Goal: Task Accomplishment & Management: Use online tool/utility

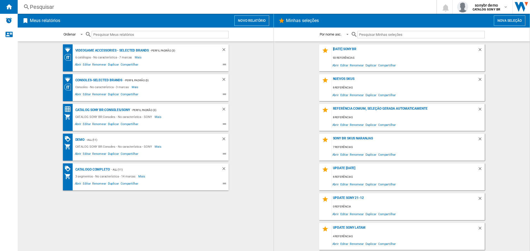
click at [260, 19] on button "Novo relatório" at bounding box center [251, 20] width 35 height 10
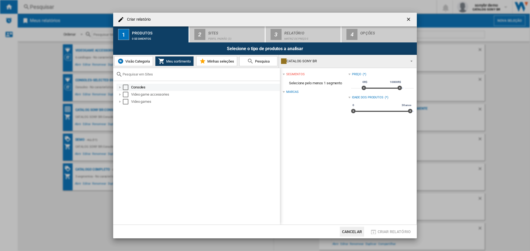
click at [129, 87] on md-checkbox "Select" at bounding box center [127, 88] width 8 height 6
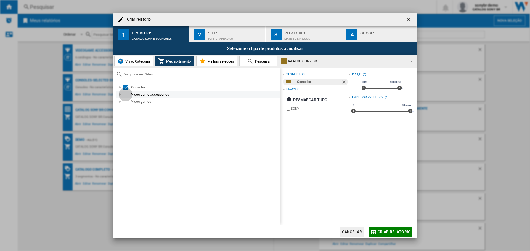
click at [128, 95] on div "Select" at bounding box center [126, 95] width 6 height 6
click at [126, 103] on div "Select" at bounding box center [126, 102] width 6 height 6
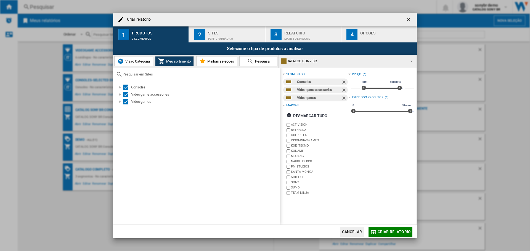
click at [139, 62] on span "Visão Categoria" at bounding box center [137, 61] width 26 height 4
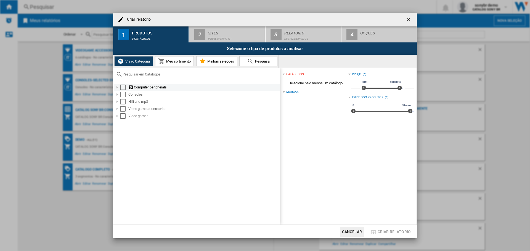
click at [124, 87] on div "Select" at bounding box center [123, 88] width 6 height 6
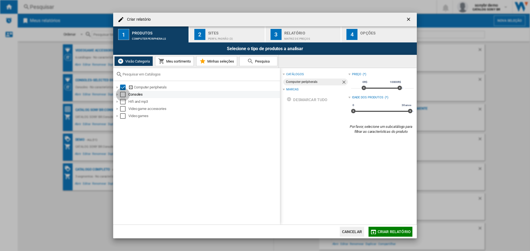
click at [121, 93] on div "Select" at bounding box center [123, 95] width 6 height 6
click at [123, 104] on div "Select" at bounding box center [123, 102] width 6 height 6
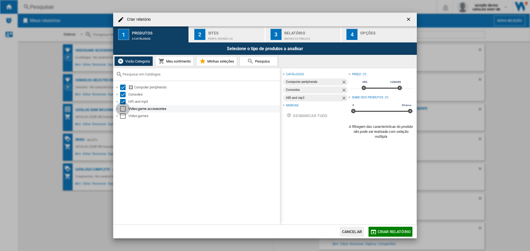
click at [122, 108] on div "Select" at bounding box center [123, 109] width 6 height 6
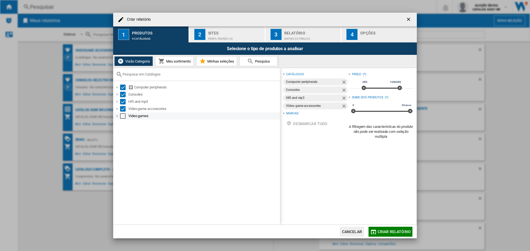
click at [122, 116] on div "Select" at bounding box center [123, 116] width 6 height 6
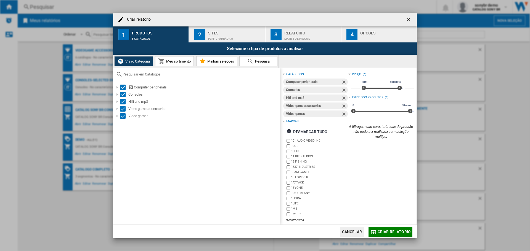
click at [227, 39] on div "Perfil padrão (3)" at bounding box center [235, 38] width 54 height 6
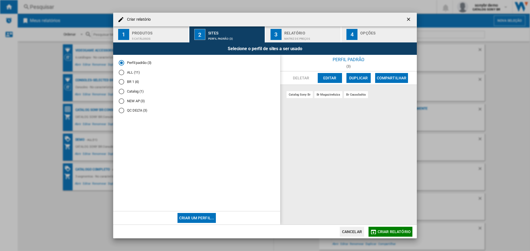
click at [136, 81] on md-radio-button "BR 1 (4)" at bounding box center [197, 81] width 156 height 5
click at [135, 93] on md-radio-button "Catalog (1)" at bounding box center [197, 91] width 156 height 5
click at [132, 63] on md-radio-button "Perfil padrão (3)" at bounding box center [197, 62] width 156 height 5
click at [327, 79] on button "Editar" at bounding box center [330, 78] width 24 height 10
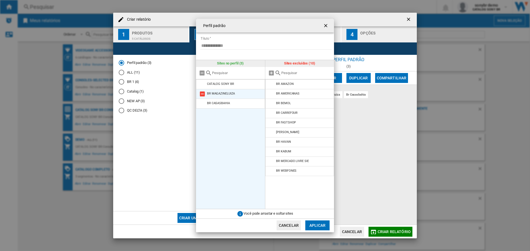
click at [203, 94] on md-icon at bounding box center [202, 94] width 7 height 7
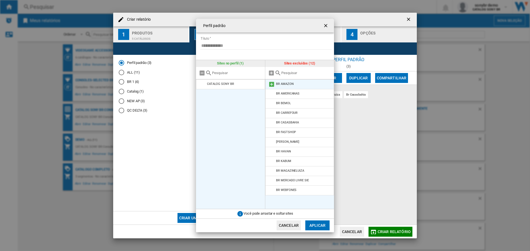
click at [272, 83] on md-icon at bounding box center [271, 84] width 7 height 7
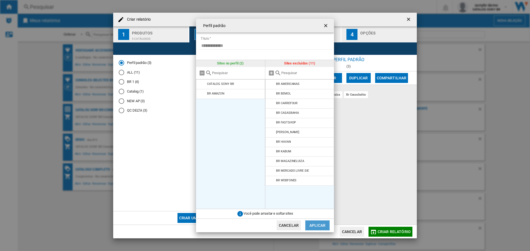
click at [316, 227] on button "Aplicar" at bounding box center [317, 226] width 24 height 10
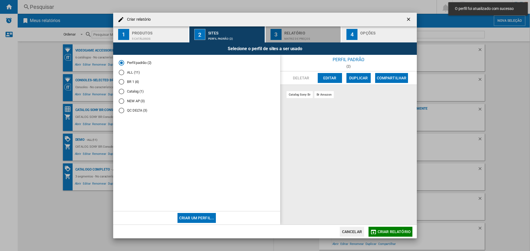
click at [291, 37] on div "Matriz de preços" at bounding box center [311, 38] width 54 height 6
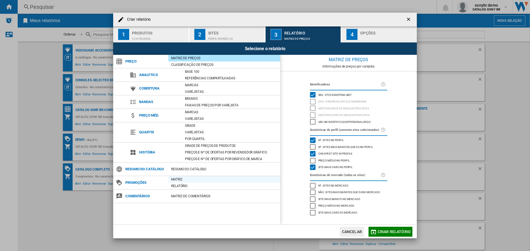
click at [178, 179] on div "Matriz" at bounding box center [224, 180] width 112 height 6
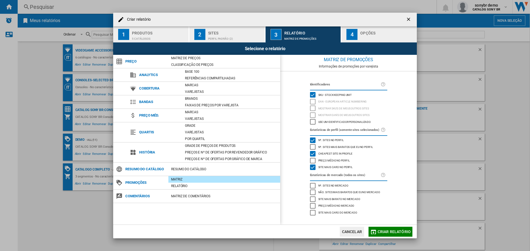
click at [310, 140] on div "Nº. sites no perfil" at bounding box center [313, 141] width 6 height 6
click at [313, 154] on div "Cheapest site in profile" at bounding box center [313, 154] width 6 height 6
click at [314, 167] on div "Site mais caro no perfil" at bounding box center [313, 168] width 6 height 6
click at [386, 228] on button "Criar relatório" at bounding box center [390, 232] width 44 height 10
